Goal: Task Accomplishment & Management: Complete application form

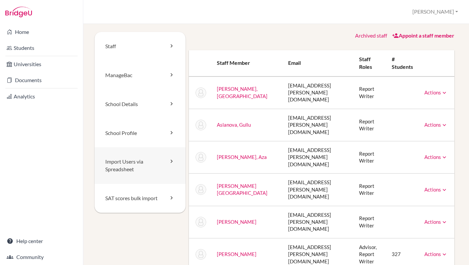
click at [150, 163] on link "Import Users via Spreadsheet" at bounding box center [140, 165] width 91 height 37
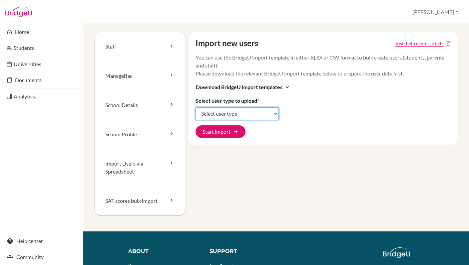
click at [275, 114] on select "Select user type Students Students and parents Parents Advisors Report writers" at bounding box center [236, 113] width 83 height 13
select select "students"
click at [195, 107] on select "Select user type Students Students and parents Parents Advisors Report writers" at bounding box center [236, 113] width 83 height 13
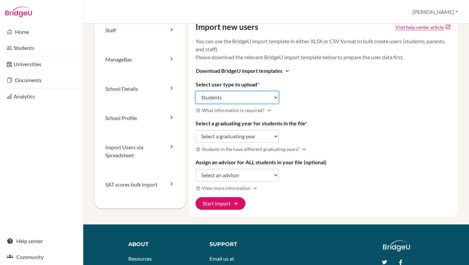
scroll to position [31, 0]
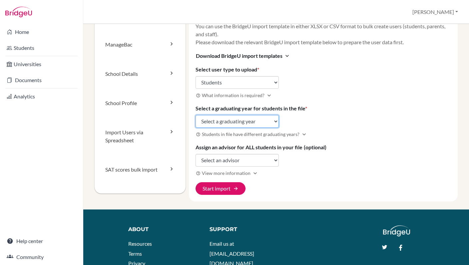
click at [276, 121] on select "Select a graduating year 2024 2025 2026 2027 2028 2029" at bounding box center [236, 121] width 83 height 13
click at [271, 121] on select "Select a graduating year 2024 2025 2026 2027 2028 2029" at bounding box center [236, 121] width 83 height 13
select select "2029"
click at [195, 115] on select "Select a graduating year 2024 2025 2026 2027 2028 2029" at bounding box center [236, 121] width 83 height 13
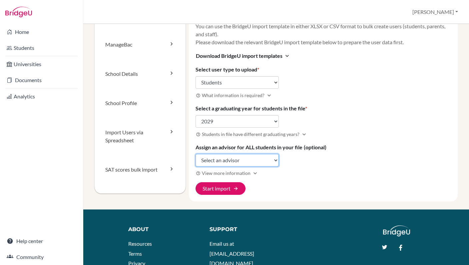
click at [262, 163] on select "Select an advisor Sarah Borgerding Alejandro Franco Kimball Romney" at bounding box center [236, 160] width 83 height 13
select select "321368"
click at [195, 154] on select "Select an advisor Sarah Borgerding Alejandro Franco Kimball Romney" at bounding box center [236, 160] width 83 height 13
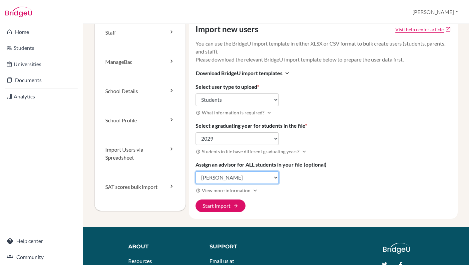
scroll to position [0, 0]
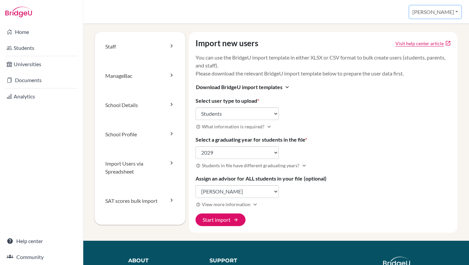
click at [457, 12] on button "[PERSON_NAME]" at bounding box center [435, 12] width 52 height 13
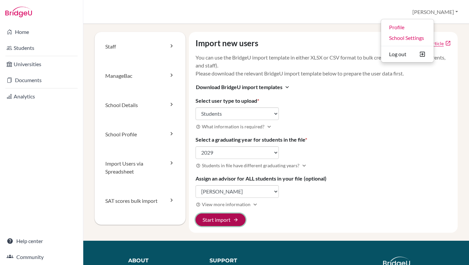
click at [230, 221] on button "Start import arrow_forward" at bounding box center [220, 220] width 50 height 13
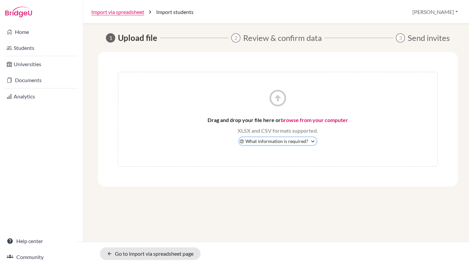
click at [309, 140] on icon "expand_more" at bounding box center [312, 141] width 7 height 7
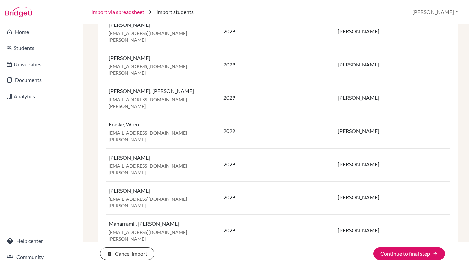
scroll to position [1107, 0]
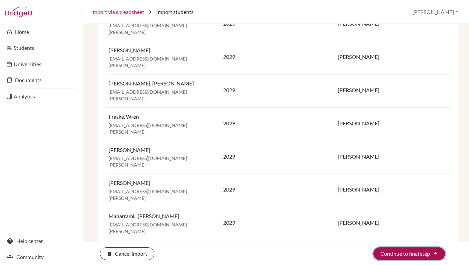
click at [401, 255] on button "Continue to final step arrow_forward" at bounding box center [409, 254] width 72 height 13
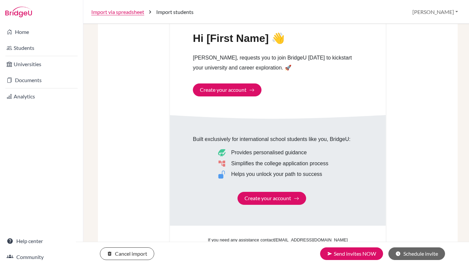
scroll to position [391, 0]
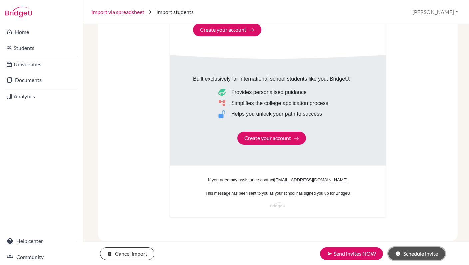
click at [413, 254] on button "schedule Schedule invite" at bounding box center [416, 254] width 57 height 13
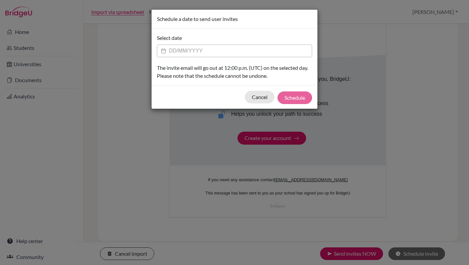
click at [197, 48] on input "Datepicker input" at bounding box center [234, 51] width 155 height 13
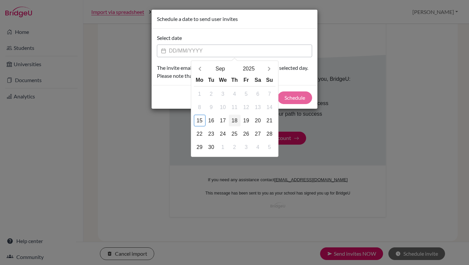
click at [235, 122] on div "18" at bounding box center [235, 121] width 12 height 12
type input "18/09/2025"
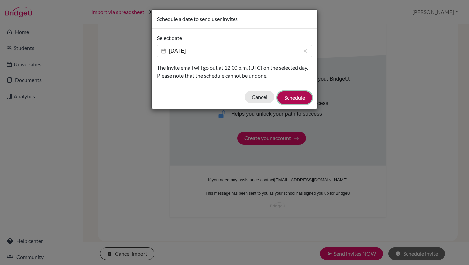
click at [296, 99] on button "Schedule" at bounding box center [294, 98] width 35 height 13
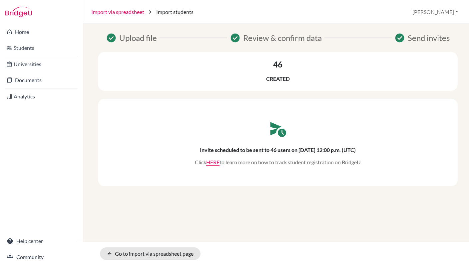
click at [235, 70] on div "46 Created" at bounding box center [277, 71] width 359 height 23
